Goal: Navigation & Orientation: Find specific page/section

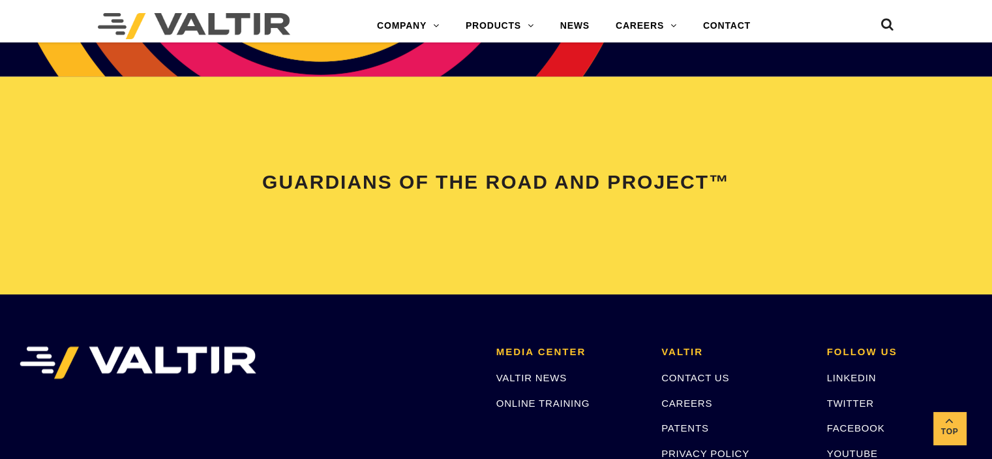
scroll to position [2610, 0]
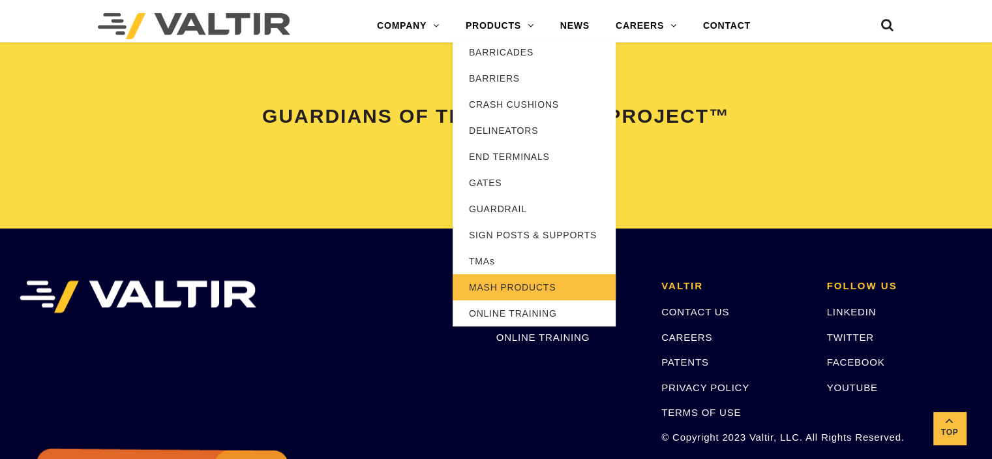
click at [517, 290] on link "MASH PRODUCTS" at bounding box center [534, 287] width 163 height 26
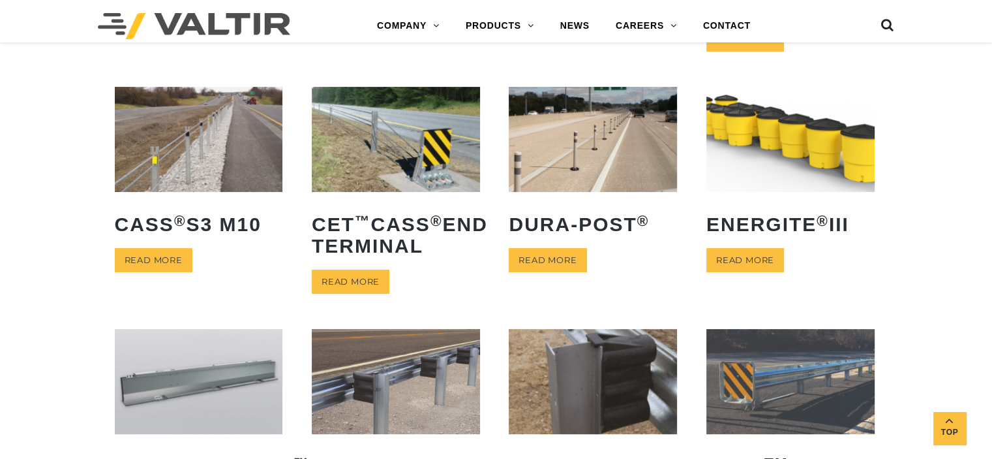
scroll to position [329, 0]
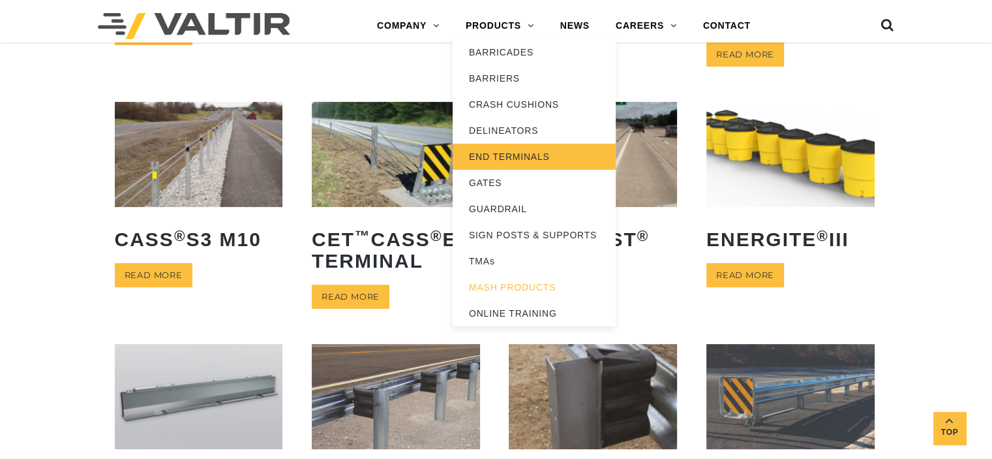
click at [506, 155] on link "END TERMINALS" at bounding box center [534, 157] width 163 height 26
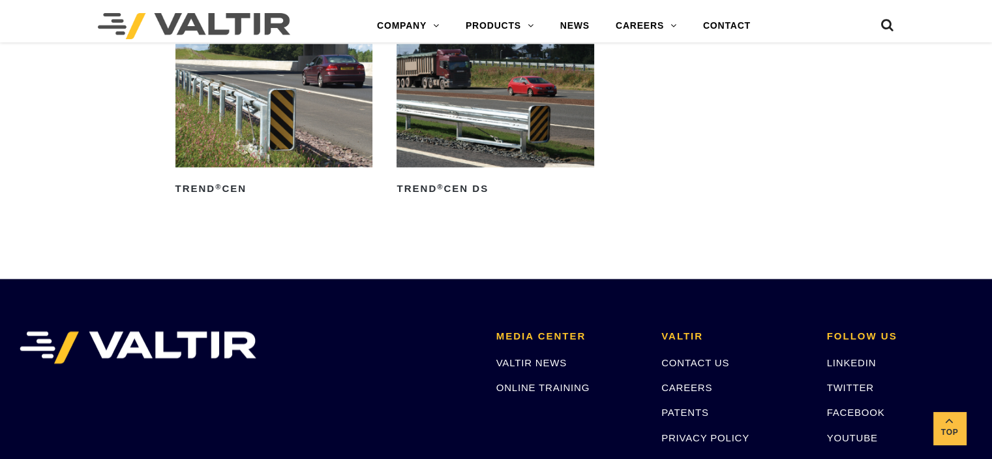
scroll to position [1771, 0]
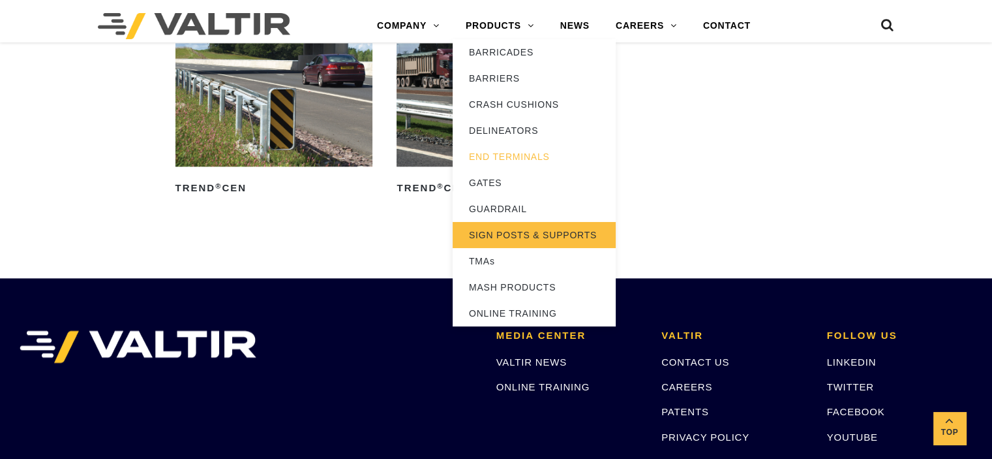
click at [501, 236] on link "SIGN POSTS & SUPPORTS" at bounding box center [534, 235] width 163 height 26
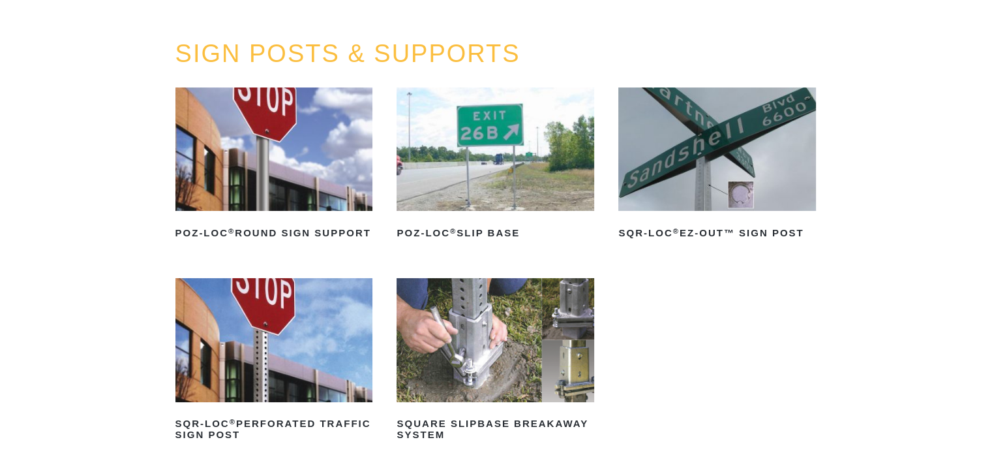
scroll to position [261, 0]
